Goal: Transaction & Acquisition: Obtain resource

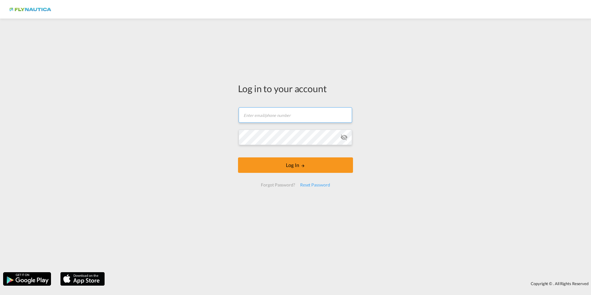
type input "[EMAIL_ADDRESS][DOMAIN_NAME]"
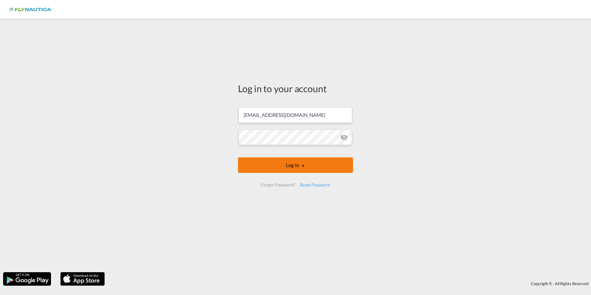
click at [299, 168] on button "Log In" at bounding box center [295, 164] width 115 height 15
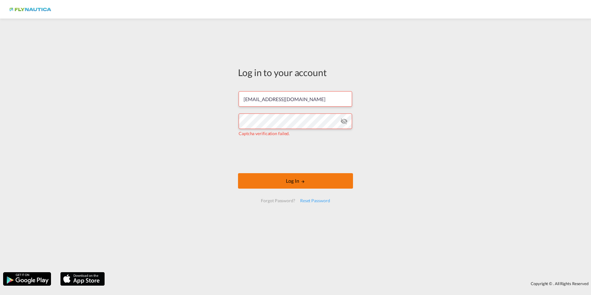
click at [257, 179] on button "Log In" at bounding box center [295, 180] width 115 height 15
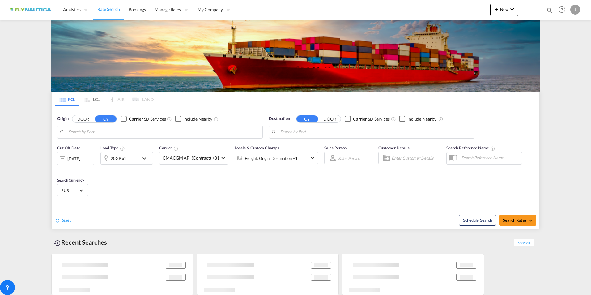
type input "NL-3464, [GEOGRAPHIC_DATA], [GEOGRAPHIC_DATA]"
type input "[GEOGRAPHIC_DATA], [GEOGRAPHIC_DATA]"
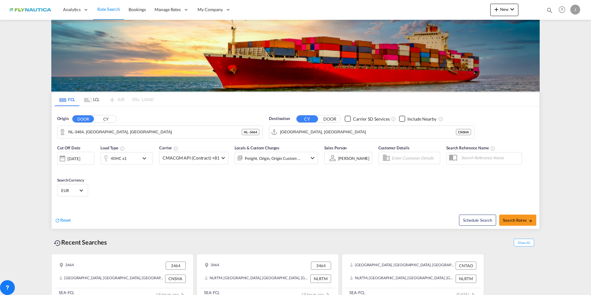
type input "[EMAIL_ADDRESS][DOMAIN_NAME]"
click at [515, 223] on button "Search Rates" at bounding box center [517, 220] width 37 height 11
click at [209, 152] on md-select-value "CMACGM API (Contract) +81" at bounding box center [194, 158] width 69 height 12
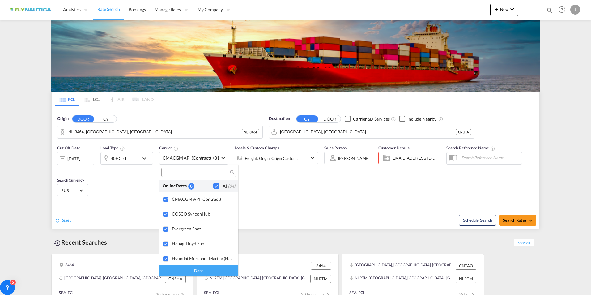
click at [126, 208] on md-backdrop at bounding box center [295, 147] width 591 height 295
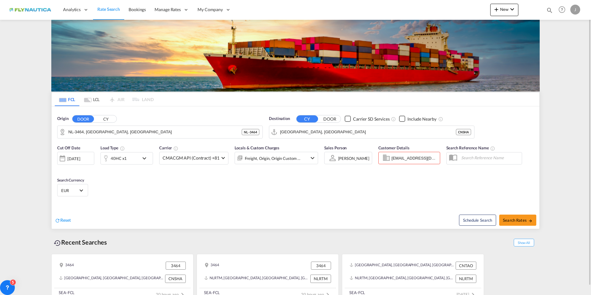
click at [86, 154] on div "[DATE]" at bounding box center [75, 158] width 37 height 13
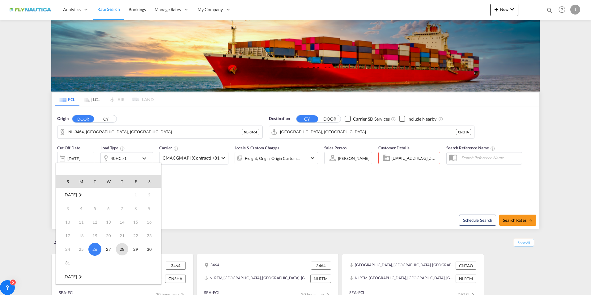
click at [125, 250] on span "28" at bounding box center [122, 249] width 12 height 12
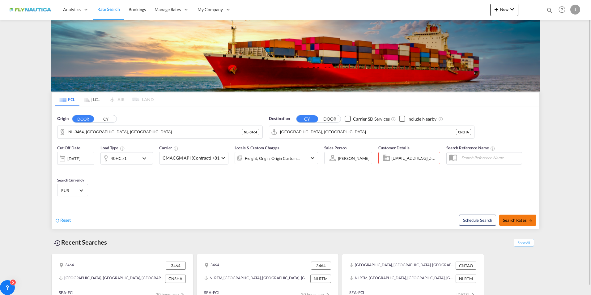
click at [517, 220] on span "Search Rates" at bounding box center [518, 220] width 30 height 5
click at [405, 162] on input "[EMAIL_ADDRESS][DOMAIN_NAME]" at bounding box center [415, 157] width 46 height 9
drag, startPoint x: 401, startPoint y: 160, endPoint x: 493, endPoint y: 155, distance: 91.4
click at [492, 155] on div "Cut Off Date [DATE] [DATE] Load Type 40HC x1 Carrier CMACGM API (Contract) +81 …" at bounding box center [296, 172] width 488 height 60
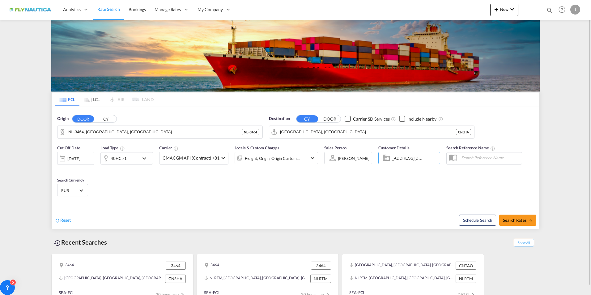
click at [513, 175] on div "Cut Off Date [DATE] [DATE] Load Type 40HC x1 Carrier CMACGM API (Contract) +81 …" at bounding box center [296, 172] width 488 height 60
click at [520, 219] on span "Search Rates" at bounding box center [518, 220] width 30 height 5
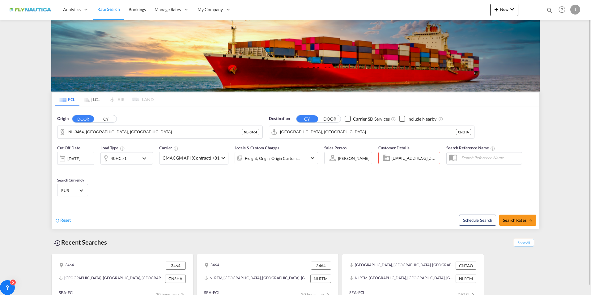
click at [187, 183] on div "Cut Off Date [DATE] [DATE] Load Type 40HC x1 Carrier CMACGM API (Contract) +81 …" at bounding box center [296, 172] width 488 height 60
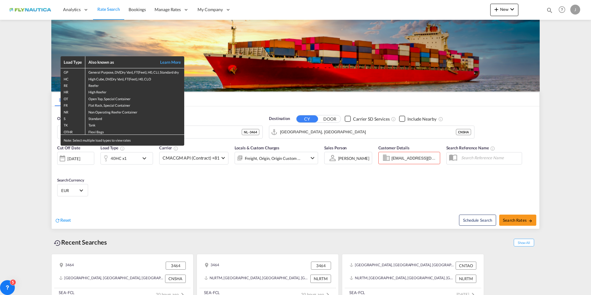
click at [162, 204] on div "Load Type Also known as Learn More GP General Purpose, DV(Dry Van), FT(Feet), H…" at bounding box center [295, 147] width 591 height 295
click at [211, 218] on div "Load Type Also known as Learn More GP General Purpose, DV(Dry Van), FT(Feet), H…" at bounding box center [295, 147] width 591 height 295
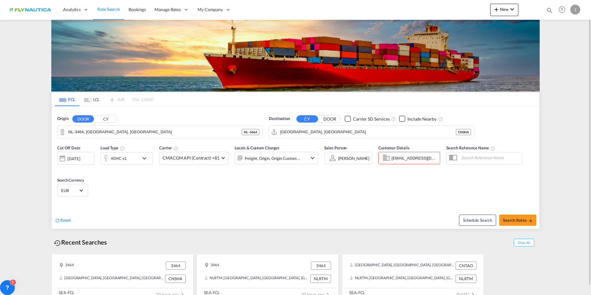
click at [527, 214] on div "Schedule Search Search Rates" at bounding box center [418, 217] width 242 height 24
click at [528, 217] on button "Search Rates" at bounding box center [517, 220] width 37 height 11
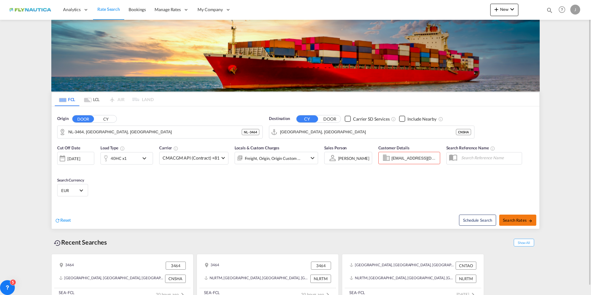
click at [515, 218] on span "Search Rates" at bounding box center [518, 220] width 30 height 5
click at [106, 131] on input "NL-3464, [GEOGRAPHIC_DATA], [GEOGRAPHIC_DATA]" at bounding box center [163, 131] width 191 height 9
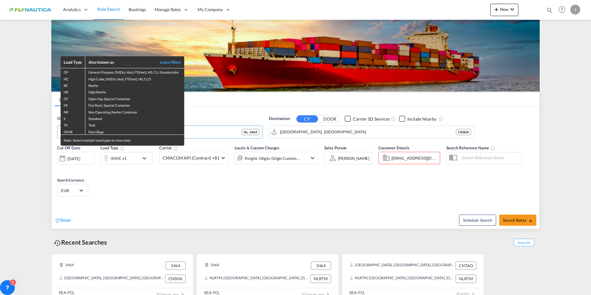
click at [198, 184] on div "Load Type Also known as Learn More GP General Purpose, DV(Dry Van), FT(Feet), H…" at bounding box center [295, 147] width 591 height 295
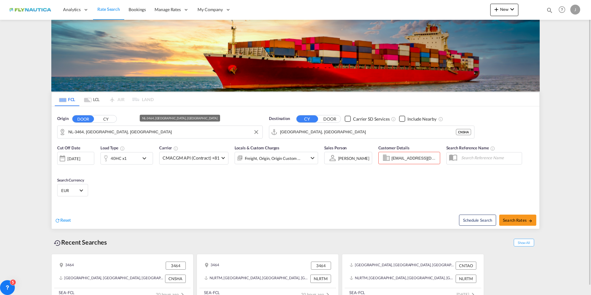
click at [197, 133] on input "NL-3464, [GEOGRAPHIC_DATA], [GEOGRAPHIC_DATA]" at bounding box center [163, 131] width 191 height 9
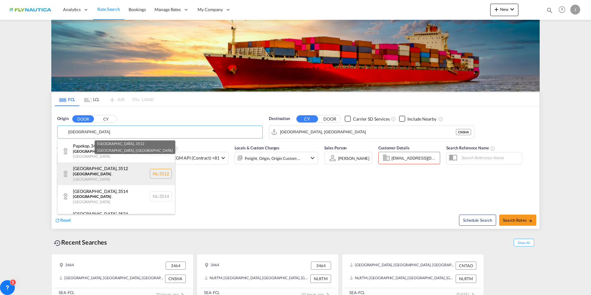
click at [111, 169] on div "[GEOGRAPHIC_DATA] , [GEOGRAPHIC_DATA] , [GEOGRAPHIC_DATA] [GEOGRAPHIC_DATA]-3512" at bounding box center [116, 173] width 117 height 23
type input "NL-3512, [GEOGRAPHIC_DATA], [GEOGRAPHIC_DATA]"
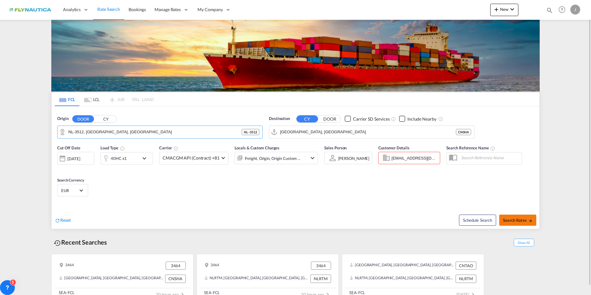
click at [509, 219] on span "Search Rates" at bounding box center [518, 220] width 30 height 5
click at [403, 157] on input "[EMAIL_ADDRESS][DOMAIN_NAME]" at bounding box center [415, 157] width 46 height 9
drag, startPoint x: 399, startPoint y: 158, endPoint x: 479, endPoint y: 156, distance: 79.5
click at [479, 156] on div "Cut Off Date [DATE] [DATE] Load Type 40HC x1 Carrier CMACGM API (Contract) +81 …" at bounding box center [296, 172] width 488 height 60
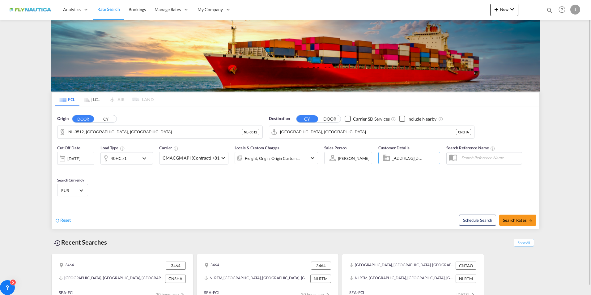
click at [508, 177] on div "Cut Off Date [DATE] [DATE] Load Type 40HC x1 Carrier CMACGM API (Contract) +81 …" at bounding box center [296, 172] width 488 height 60
click at [416, 190] on div "Cut Off Date [DATE] [DATE] Load Type 40HC x1 Carrier CMACGM API (Contract) +81 …" at bounding box center [296, 172] width 488 height 60
click at [98, 99] on md-tab-item "LCL" at bounding box center [91, 99] width 25 height 14
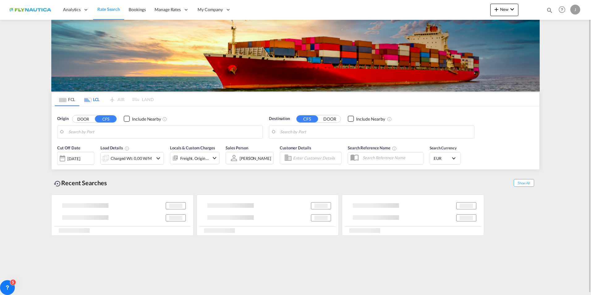
type input "NL-3464, [GEOGRAPHIC_DATA], [GEOGRAPHIC_DATA]"
type input "[GEOGRAPHIC_DATA], SH, CNSHA"
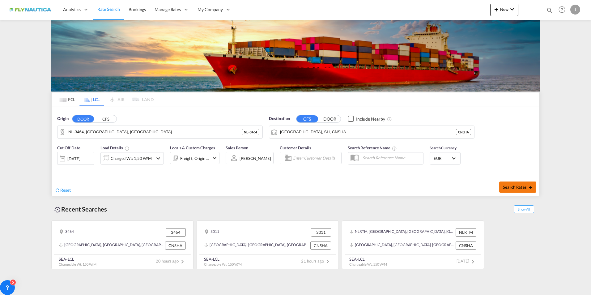
click at [508, 187] on span "Search Rates" at bounding box center [518, 187] width 30 height 5
type input "3464 to CNSHA / [DATE]"
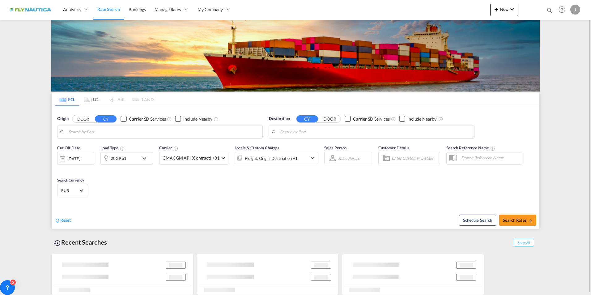
type input "NL-3464, [GEOGRAPHIC_DATA], [GEOGRAPHIC_DATA]"
type input "[GEOGRAPHIC_DATA], [GEOGRAPHIC_DATA]"
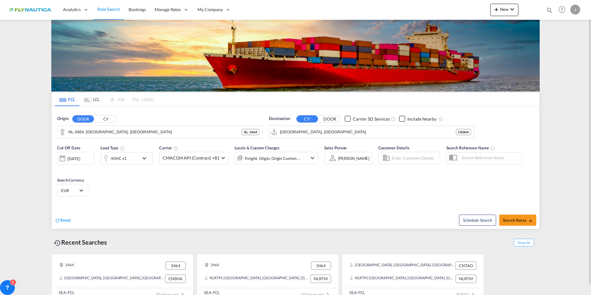
click at [108, 119] on button "CY" at bounding box center [106, 118] width 22 height 7
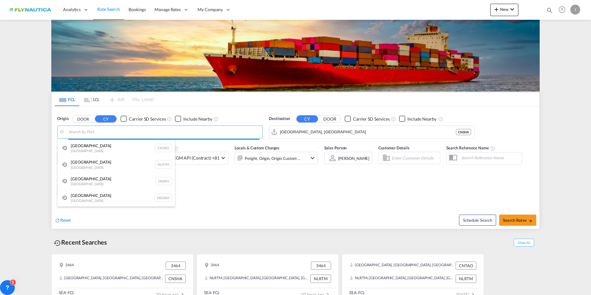
click at [113, 132] on body "Analytics Dashboard Rate Search Bookings Manage Rates My Rate Files" at bounding box center [295, 147] width 591 height 295
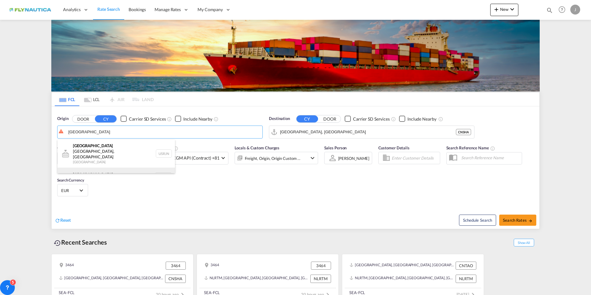
click at [104, 168] on div "[GEOGRAPHIC_DATA] [GEOGRAPHIC_DATA] NLRTM" at bounding box center [116, 177] width 117 height 19
type input "[GEOGRAPHIC_DATA], NLRTM"
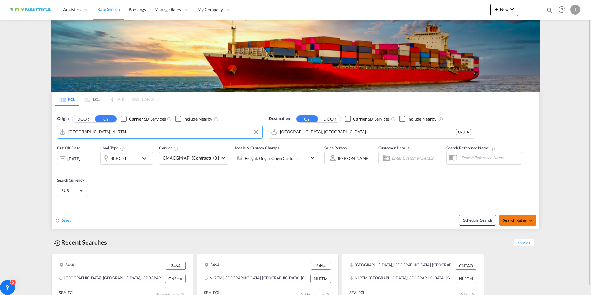
click at [506, 223] on button "Search Rates" at bounding box center [517, 220] width 37 height 11
type input "NLRTM to CNSHA / [DATE]"
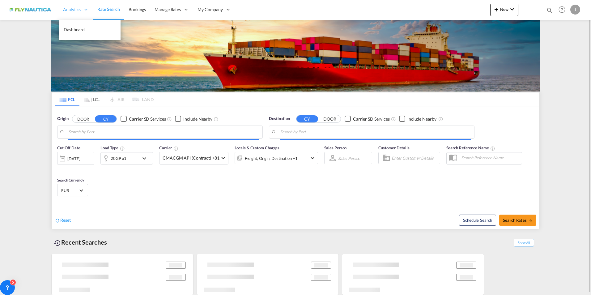
type input "[GEOGRAPHIC_DATA], NLRTM"
type input "[GEOGRAPHIC_DATA], [GEOGRAPHIC_DATA]"
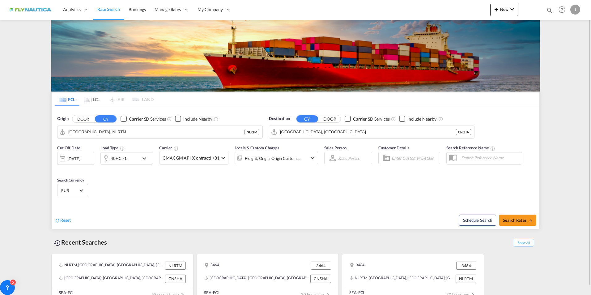
click at [93, 100] on md-tab-item "LCL" at bounding box center [91, 99] width 25 height 14
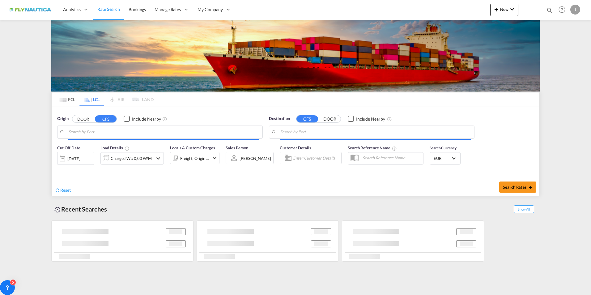
type input "NL-3464, [GEOGRAPHIC_DATA], [GEOGRAPHIC_DATA]"
type input "[GEOGRAPHIC_DATA], SH, CNSHA"
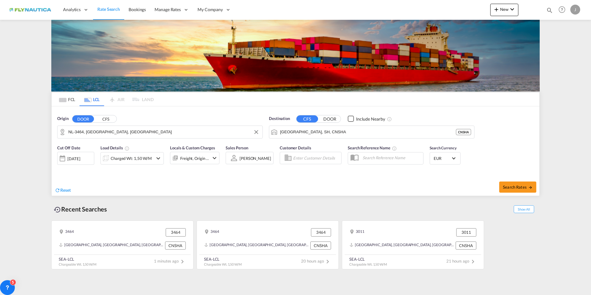
click at [88, 131] on input "NL-3464, [GEOGRAPHIC_DATA], [GEOGRAPHIC_DATA]" at bounding box center [163, 131] width 191 height 9
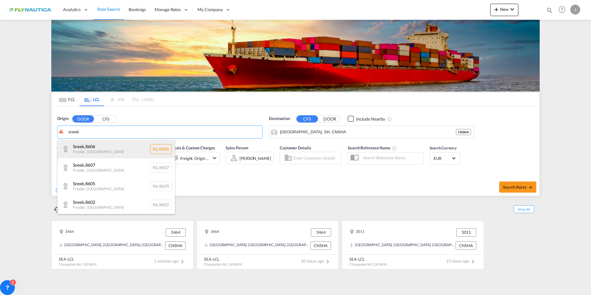
click at [89, 147] on div "Sneek , [GEOGRAPHIC_DATA] , [GEOGRAPHIC_DATA] [GEOGRAPHIC_DATA]-8606" at bounding box center [116, 149] width 117 height 19
type input "NL-8606, [GEOGRAPHIC_DATA], [GEOGRAPHIC_DATA]"
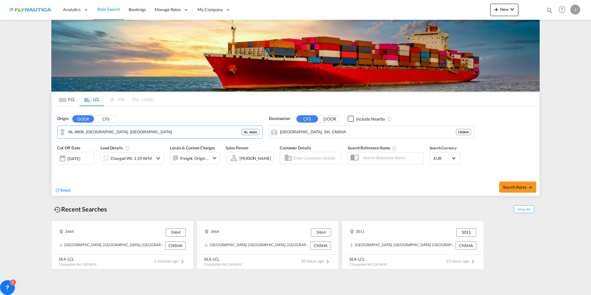
click at [154, 161] on div "Charged Wt: 1,50 W/M" at bounding box center [131, 158] width 63 height 12
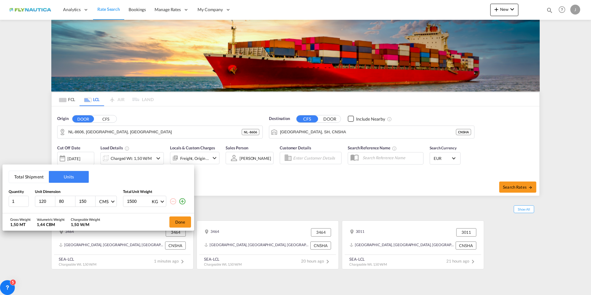
click at [199, 164] on div "Total Shipment Units Quantity Unit Dimension Total Unit Weight 1 120 80 150 CMS…" at bounding box center [295, 147] width 591 height 295
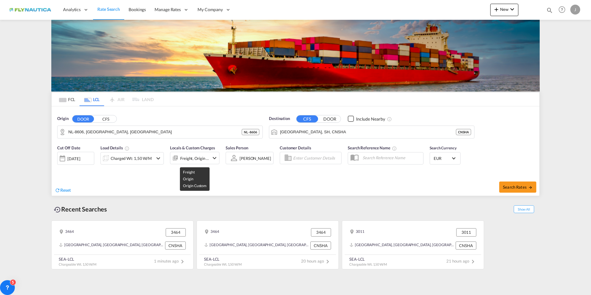
click at [200, 160] on div "Freight, Origin +1" at bounding box center [194, 158] width 29 height 9
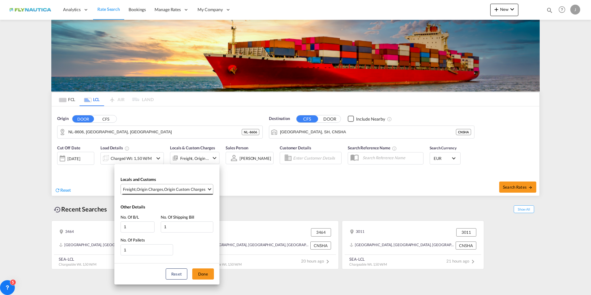
click at [150, 194] on md-select "Freight , Origin Charges , Origin Custom Charges Clear All Select All Freight O…" at bounding box center [167, 189] width 93 height 11
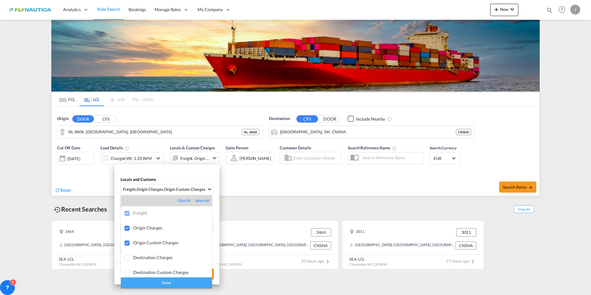
click at [277, 181] on md-backdrop at bounding box center [295, 147] width 591 height 295
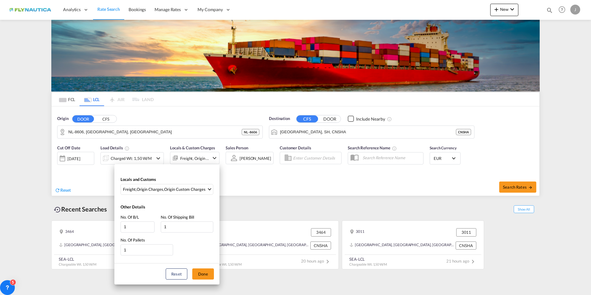
click at [327, 168] on div "Locals and Customs Freight , Origin Charges , Origin Custom Charges Other Detai…" at bounding box center [295, 147] width 591 height 295
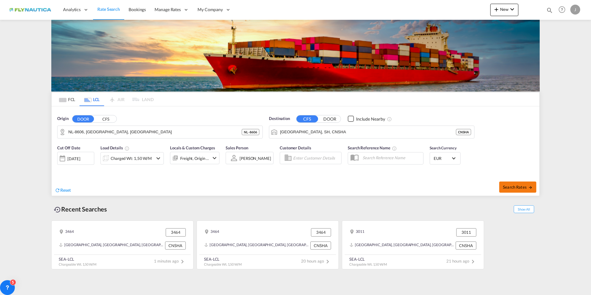
click at [506, 183] on button "Search Rates" at bounding box center [517, 186] width 37 height 11
type input "8606 to CNSHA / [DATE]"
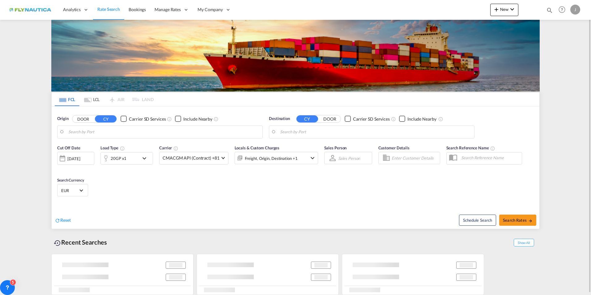
type input "[GEOGRAPHIC_DATA], NLRTM"
type input "[GEOGRAPHIC_DATA], [GEOGRAPHIC_DATA]"
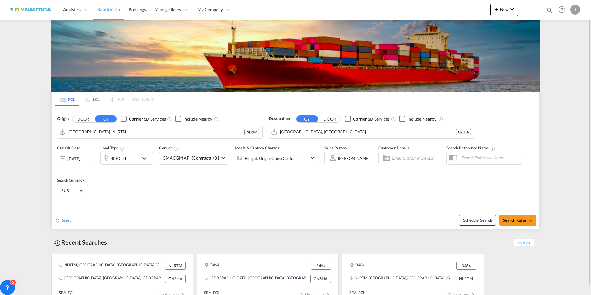
click at [89, 103] on md-tab-item "LCL" at bounding box center [91, 99] width 25 height 14
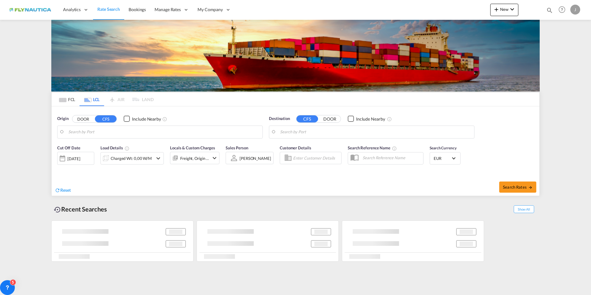
type input "NL-8606, [GEOGRAPHIC_DATA], [GEOGRAPHIC_DATA]"
type input "[GEOGRAPHIC_DATA], SH, CNSHA"
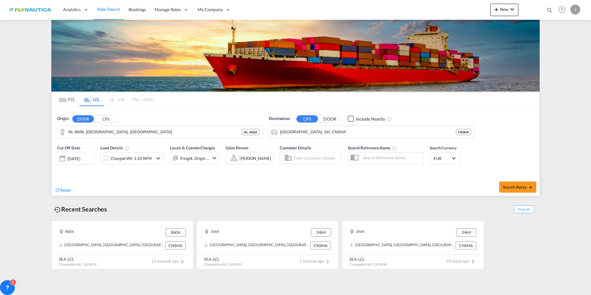
click at [105, 117] on button "CFS" at bounding box center [106, 118] width 22 height 7
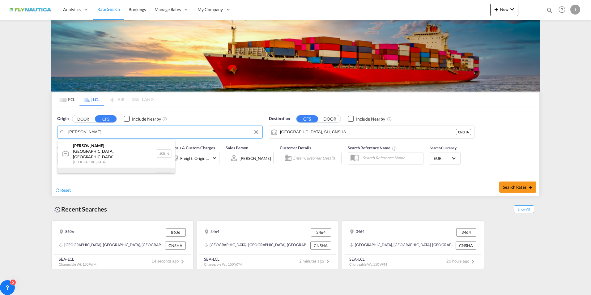
click at [86, 168] on div "[PERSON_NAME] erdam [GEOGRAPHIC_DATA] NLRTM" at bounding box center [116, 177] width 117 height 19
type input "[GEOGRAPHIC_DATA], NLRTM"
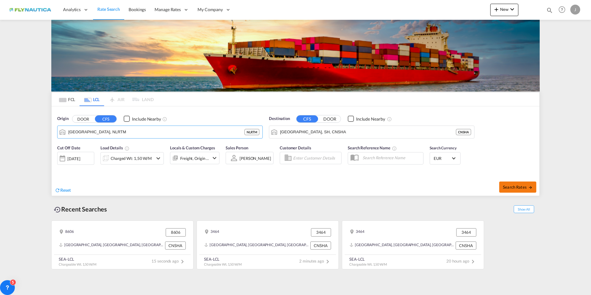
click at [523, 187] on span "Search Rates" at bounding box center [518, 187] width 30 height 5
type input "NLRTM to CNSHA / [DATE]"
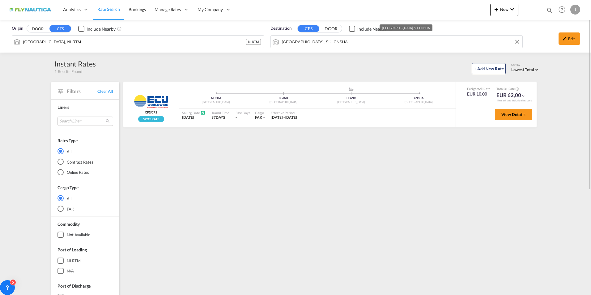
click at [310, 44] on input "[GEOGRAPHIC_DATA], SH, CNSHA" at bounding box center [401, 41] width 238 height 9
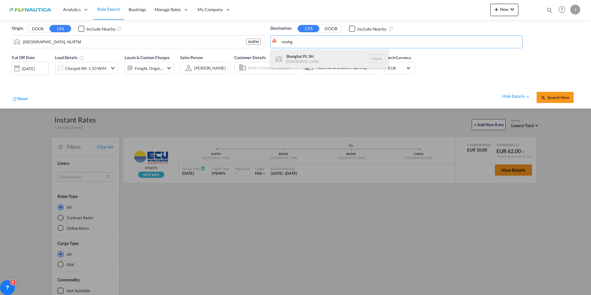
click at [308, 57] on div "Shanghai Pt, SH [GEOGRAPHIC_DATA] CNSHG" at bounding box center [329, 58] width 117 height 19
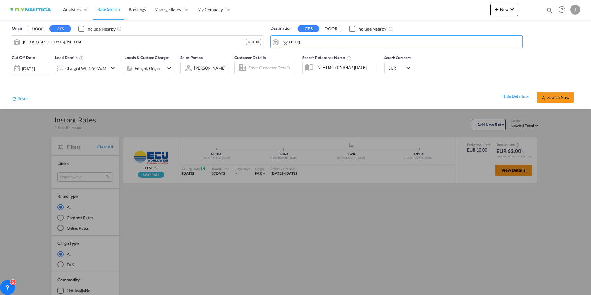
type input "Shanghai Pt, SH, CNSHG"
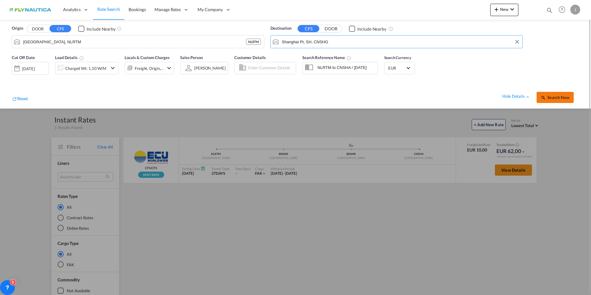
click at [551, 96] on span "Search Now" at bounding box center [555, 97] width 28 height 5
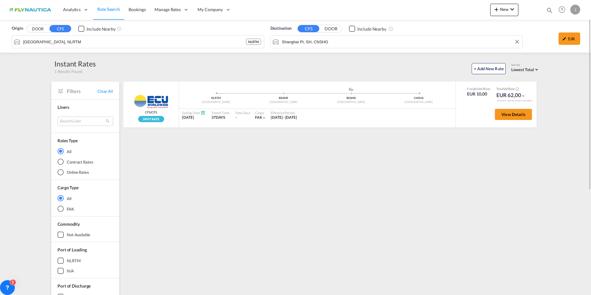
click at [326, 44] on input "Shanghai Pt, SH, CNSHG" at bounding box center [401, 41] width 238 height 9
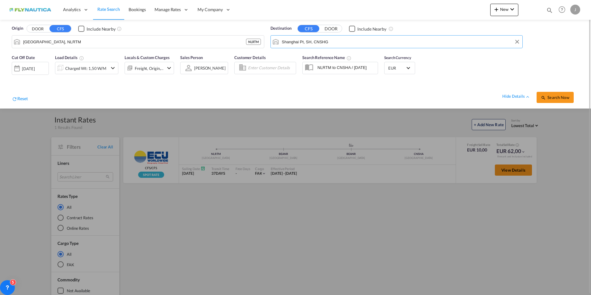
click at [326, 42] on input "Shanghai Pt, SH, CNSHG" at bounding box center [401, 41] width 238 height 9
click at [331, 45] on input "Shanghai Pt, SH, CNSHG" at bounding box center [401, 41] width 238 height 9
drag, startPoint x: 343, startPoint y: 41, endPoint x: 142, endPoint y: 42, distance: 201.0
click at [141, 42] on div "Origin DOOR CFS Include Nearby [GEOGRAPHIC_DATA], NLRTM NLRTM Destination CFS D…" at bounding box center [295, 36] width 579 height 32
click at [326, 127] on div at bounding box center [295, 147] width 591 height 295
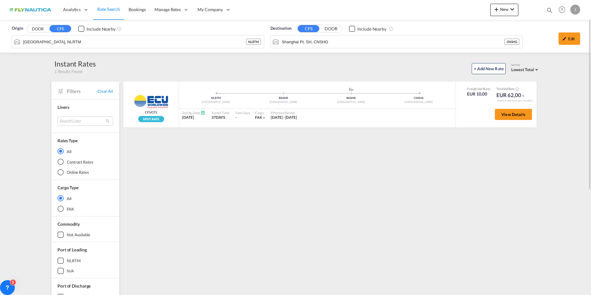
click at [106, 10] on span "Rate Search" at bounding box center [108, 8] width 23 height 5
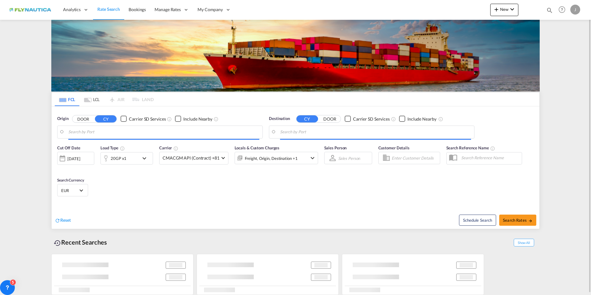
type input "[GEOGRAPHIC_DATA], NLRTM"
type input "[GEOGRAPHIC_DATA], [GEOGRAPHIC_DATA]"
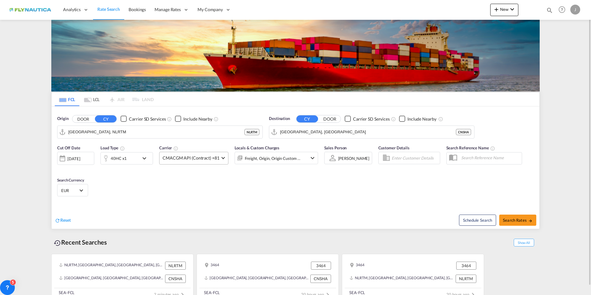
click at [178, 160] on span "CMACGM API (Contract) +81" at bounding box center [191, 158] width 57 height 6
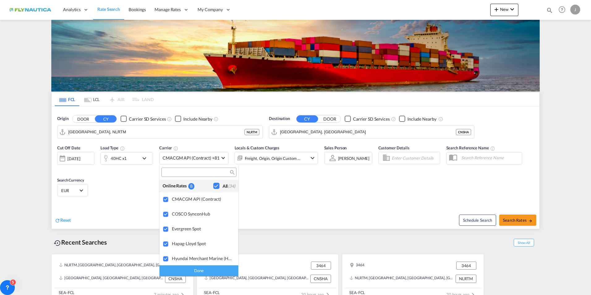
drag, startPoint x: 293, startPoint y: 191, endPoint x: 295, endPoint y: 164, distance: 27.3
click at [294, 191] on md-backdrop at bounding box center [295, 147] width 591 height 295
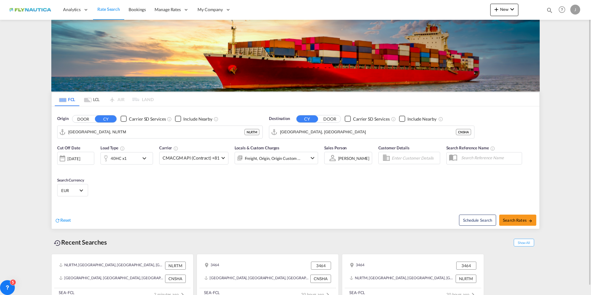
click at [294, 160] on div "Freight, Origin, Origin Custom +1" at bounding box center [273, 158] width 56 height 9
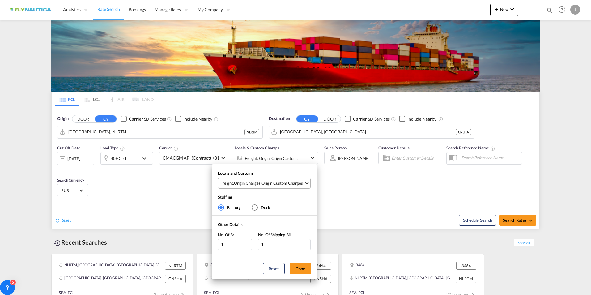
click at [291, 186] on div "Origin Custom Charges" at bounding box center [282, 183] width 41 height 6
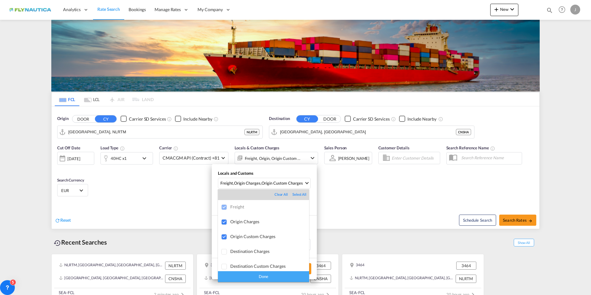
click at [341, 186] on md-backdrop at bounding box center [295, 147] width 591 height 295
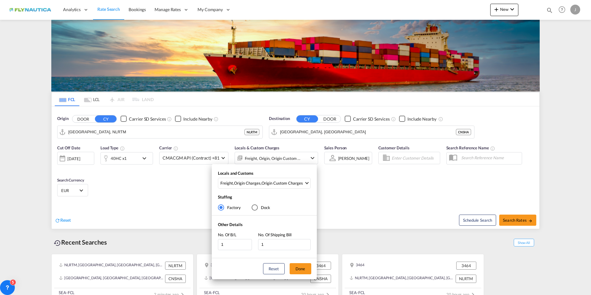
click at [373, 184] on div "Locals and Customs Freight , Origin Charges , Origin Custom Charges Stuffing Fa…" at bounding box center [295, 147] width 591 height 295
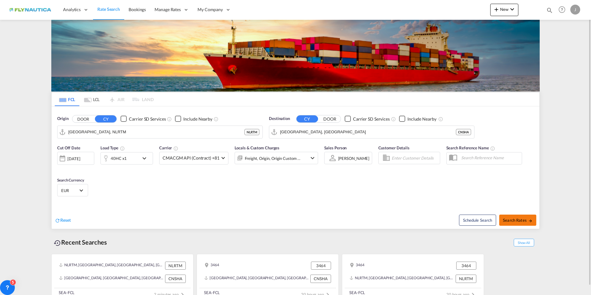
click at [525, 221] on span "Search Rates" at bounding box center [518, 220] width 30 height 5
type input "NLRTM to CNSHA / [DATE]"
